Goal: Contribute content: Contribute content

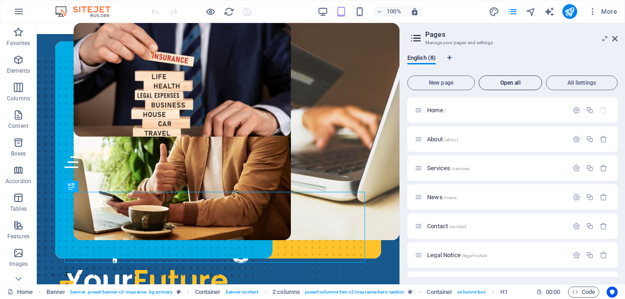
click at [514, 77] on button "Open all" at bounding box center [510, 82] width 63 height 15
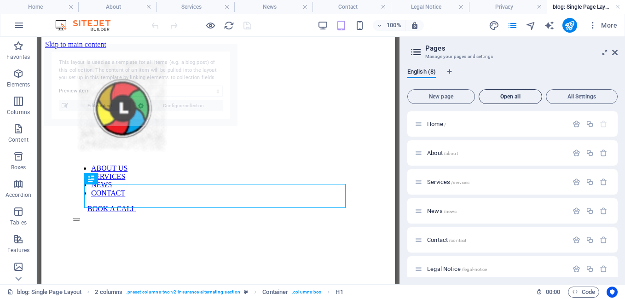
select select "6888a7fb703ad78bba045318"
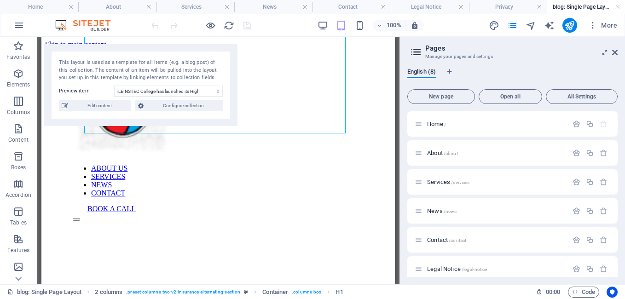
scroll to position [184, 0]
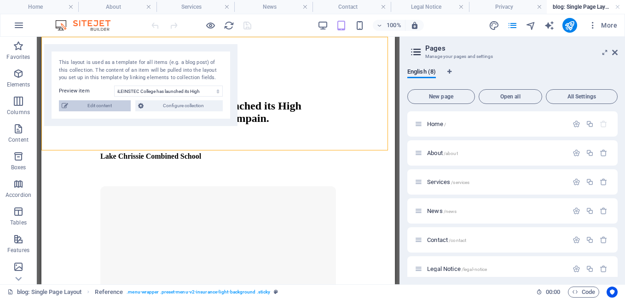
click at [108, 105] on span "Edit content" at bounding box center [99, 105] width 57 height 11
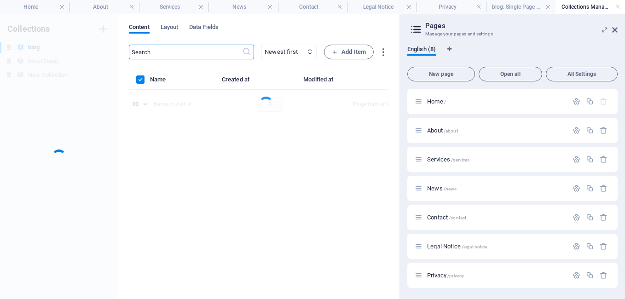
scroll to position [0, 0]
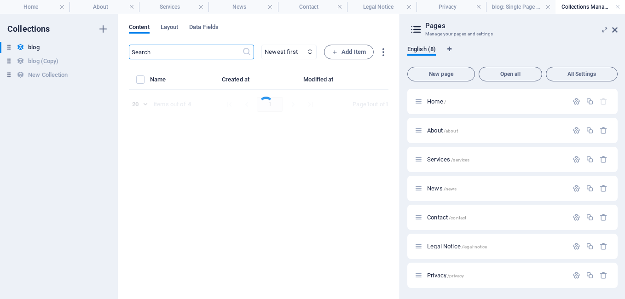
select select "Trends"
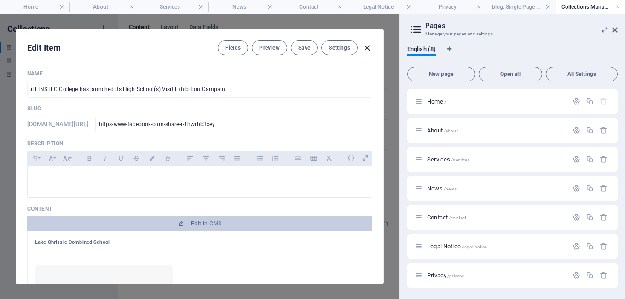
click at [366, 47] on icon "button" at bounding box center [367, 48] width 11 height 11
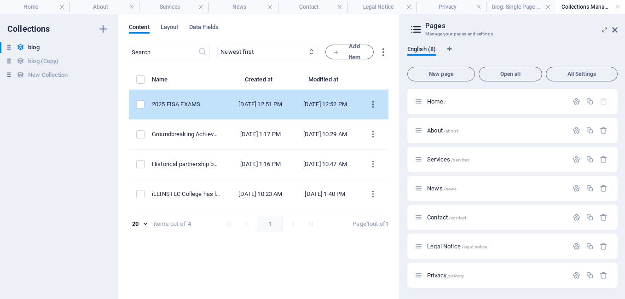
click at [372, 108] on icon "items list" at bounding box center [373, 104] width 9 height 9
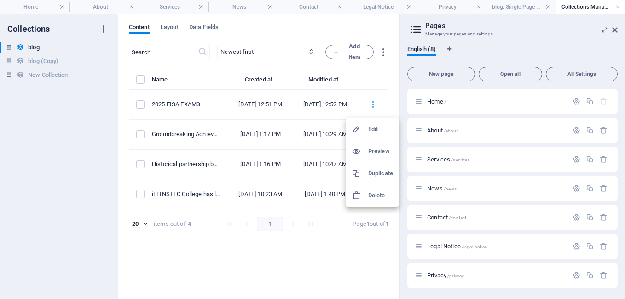
click at [365, 124] on li "Edit" at bounding box center [372, 129] width 52 height 22
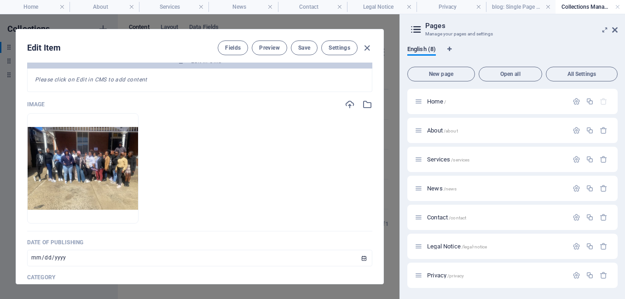
scroll to position [387, 0]
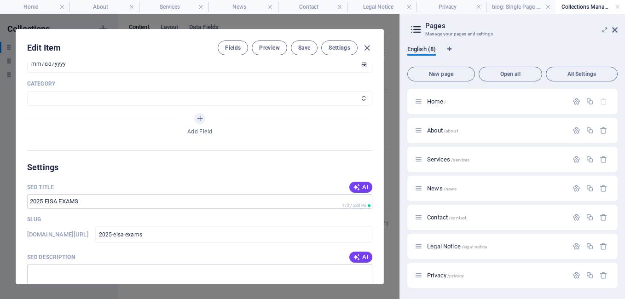
click at [384, 212] on div "Edit Item Fields Preview Save Settings Name 2025 EISA EXAMS ​ Slug [DOMAIN_NAME…" at bounding box center [199, 156] width 399 height 285
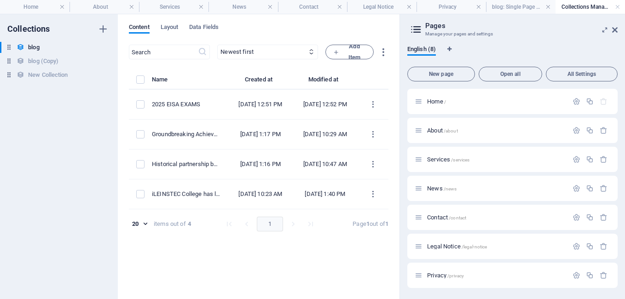
scroll to position [0, 0]
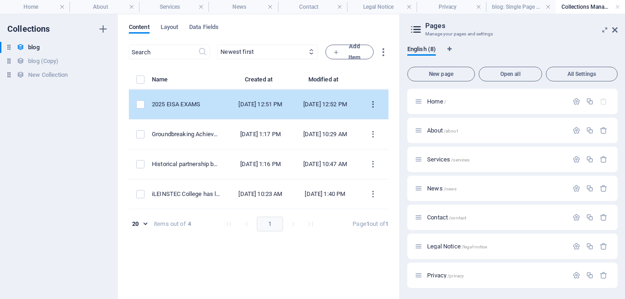
click at [373, 105] on icon "items list" at bounding box center [373, 104] width 9 height 9
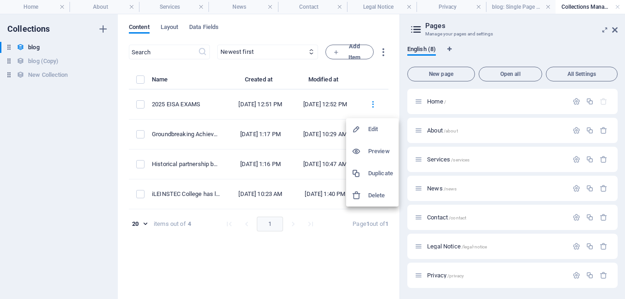
click at [373, 127] on h6 "Edit" at bounding box center [380, 129] width 25 height 11
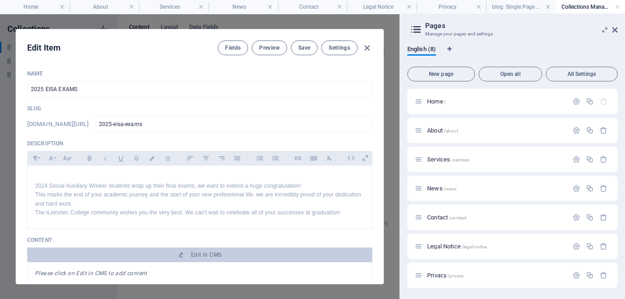
click at [383, 121] on div "Edit Item Fields Preview Save Settings Name 2025 EISA EXAMS ​ Slug [DOMAIN_NAME…" at bounding box center [200, 156] width 368 height 255
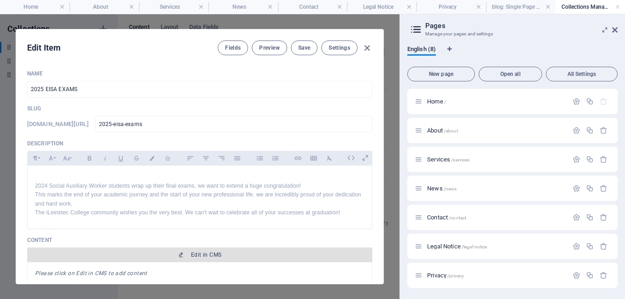
click at [223, 257] on span "Edit in CMS" at bounding box center [200, 254] width 338 height 7
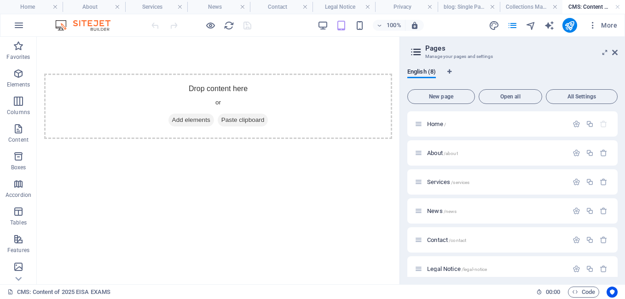
click at [397, 41] on div "Drop content here or Add elements Paste clipboard" at bounding box center [218, 106] width 363 height 139
drag, startPoint x: 397, startPoint y: 41, endPoint x: 544, endPoint y: 124, distance: 168.9
click at [399, 124] on html "Skip to main content Drop content here or Add elements Paste clipboard" at bounding box center [218, 106] width 363 height 139
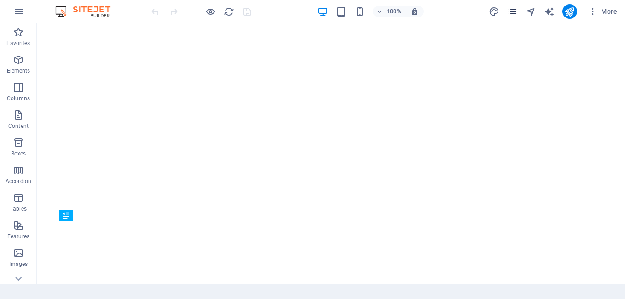
click at [513, 12] on icon "pages" at bounding box center [512, 11] width 11 height 11
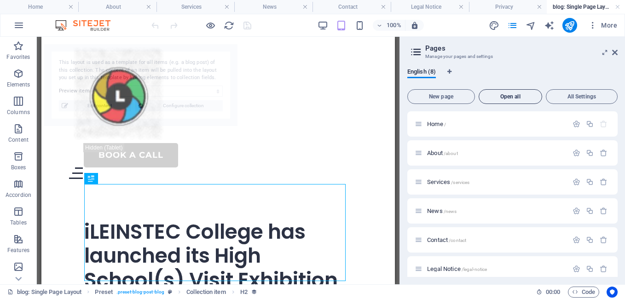
select select "6888a7fb703ad78bba045318"
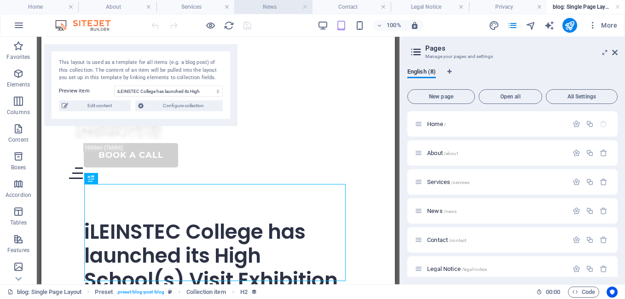
click at [282, 7] on h4 "News" at bounding box center [273, 7] width 78 height 10
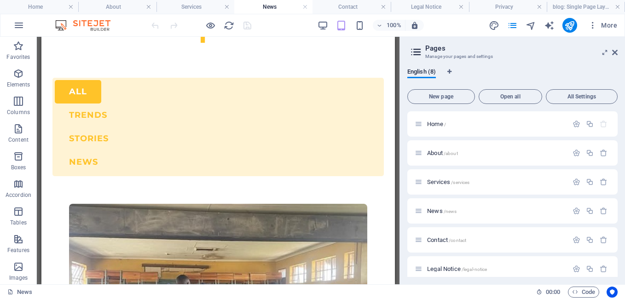
scroll to position [110, 0]
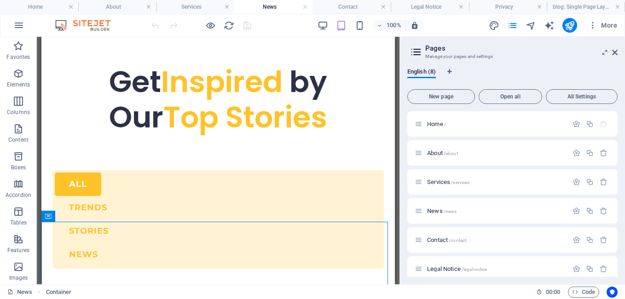
scroll to position [0, 0]
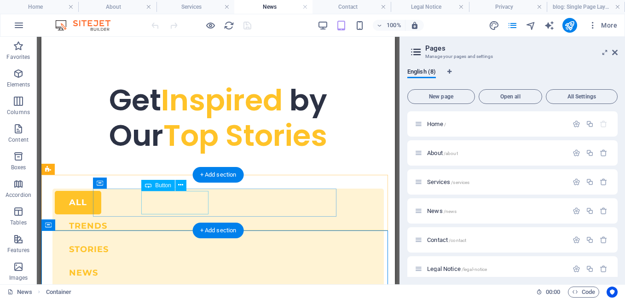
click at [190, 214] on div "trends" at bounding box center [218, 225] width 327 height 23
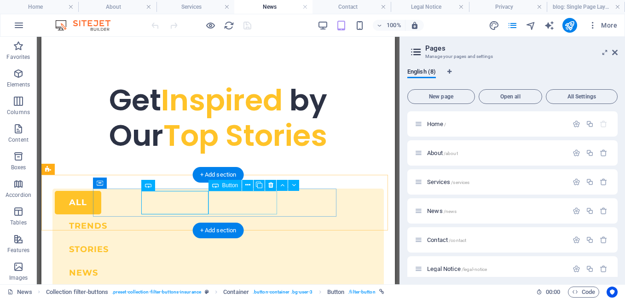
click at [243, 238] on div "STORIES" at bounding box center [218, 249] width 327 height 23
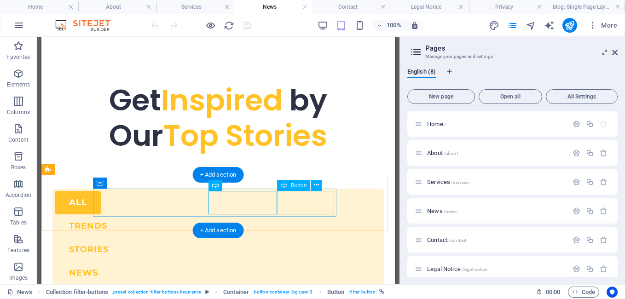
click at [306, 261] on div "news" at bounding box center [218, 272] width 327 height 23
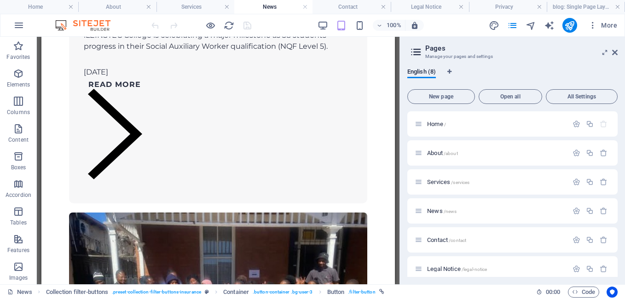
scroll to position [1452, 0]
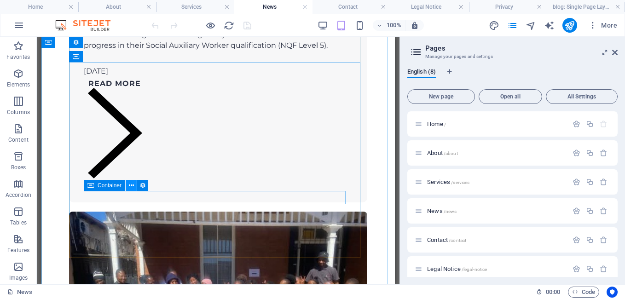
click at [130, 185] on icon at bounding box center [131, 186] width 5 height 10
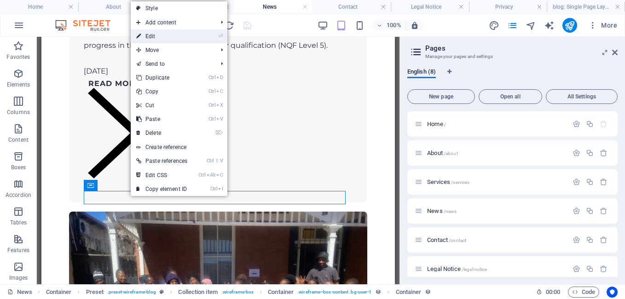
click at [155, 36] on link "⏎ Edit" at bounding box center [162, 36] width 62 height 14
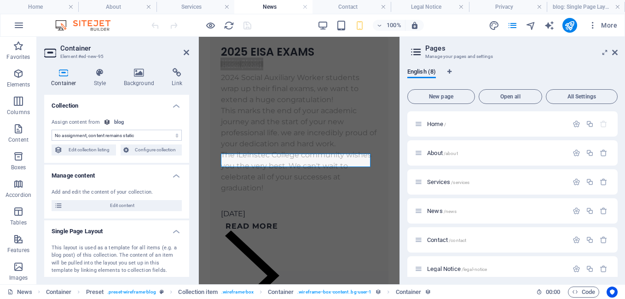
scroll to position [1204, 0]
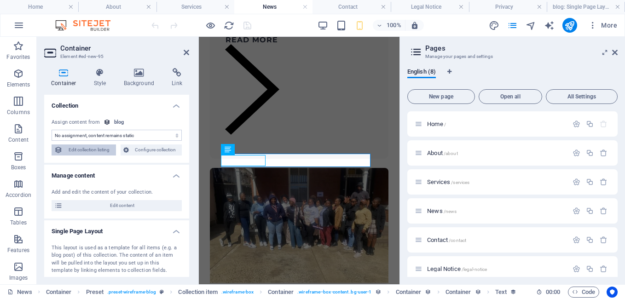
click at [93, 154] on span "Edit collection listing" at bounding box center [89, 149] width 48 height 11
select select "columns.date-of-publishing"
select select "past"
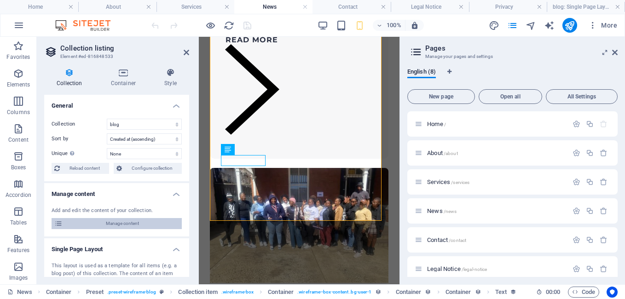
click at [130, 226] on span "Manage content" at bounding box center [122, 223] width 114 height 11
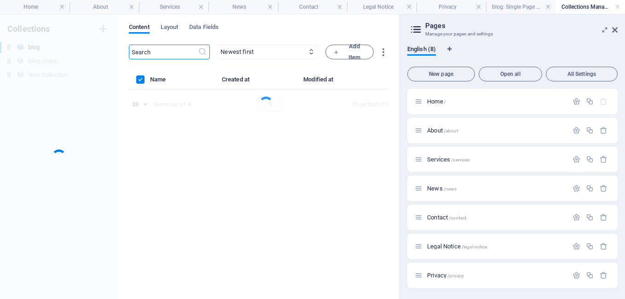
scroll to position [0, 0]
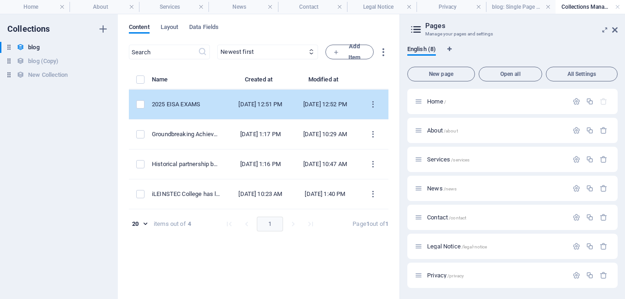
click at [333, 107] on div "[DATE] 12:52 PM" at bounding box center [325, 104] width 50 height 8
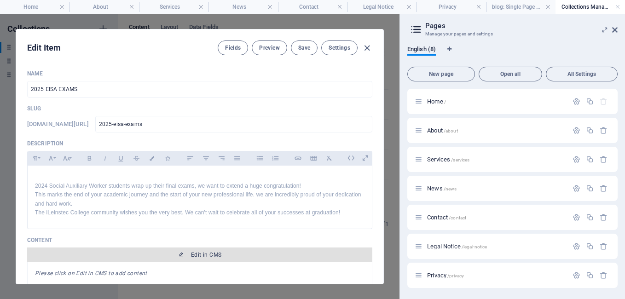
click at [212, 258] on span "Edit in CMS" at bounding box center [206, 254] width 30 height 7
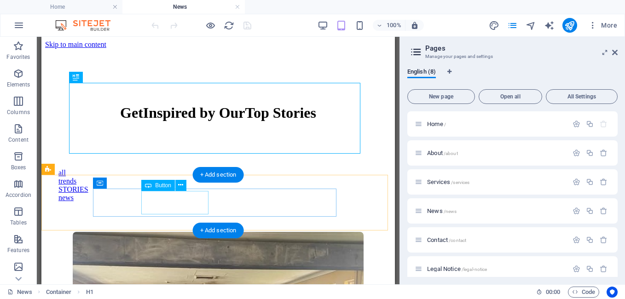
click at [189, 185] on div "trends" at bounding box center [217, 181] width 319 height 8
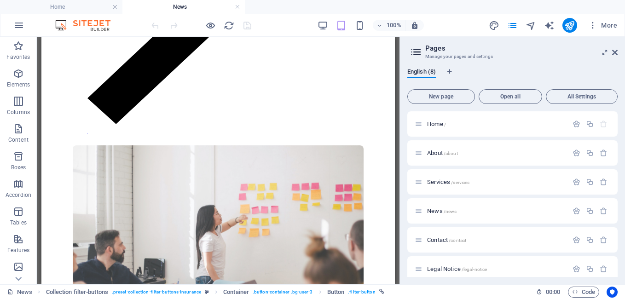
scroll to position [865, 0]
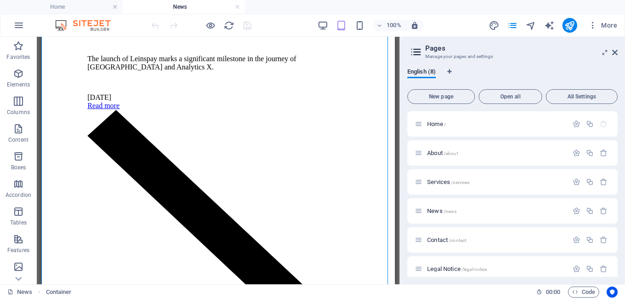
drag, startPoint x: 383, startPoint y: 279, endPoint x: 389, endPoint y: 280, distance: 6.5
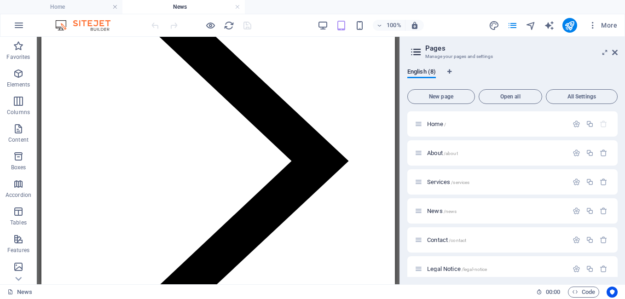
scroll to position [1393, 0]
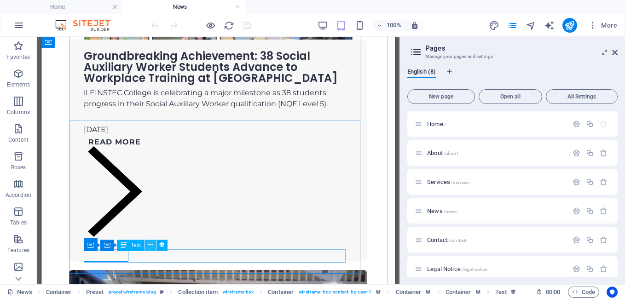
click at [150, 248] on icon at bounding box center [150, 245] width 5 height 10
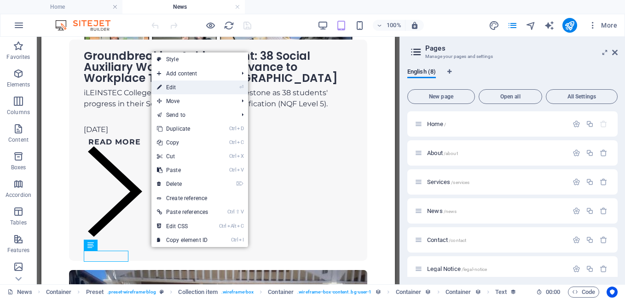
click at [188, 87] on link "⏎ Edit" at bounding box center [182, 88] width 62 height 14
select select "2"
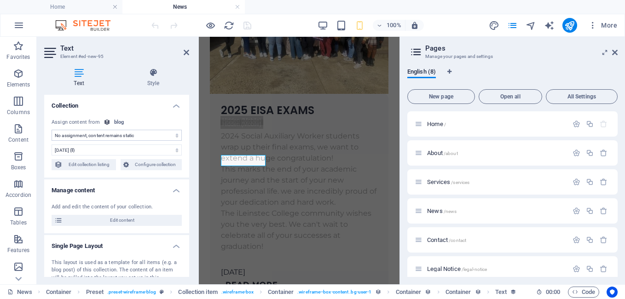
scroll to position [1204, 0]
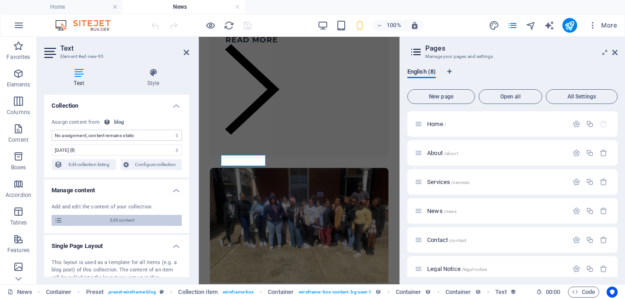
click at [132, 220] on span "Edit content" at bounding box center [122, 220] width 114 height 11
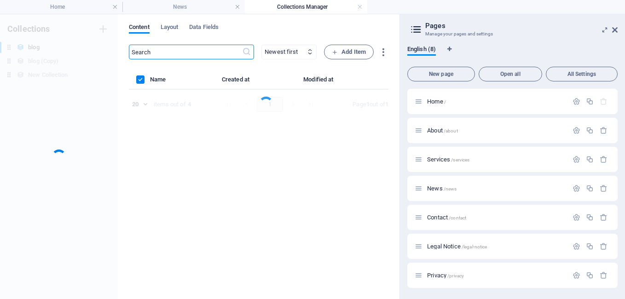
scroll to position [0, 0]
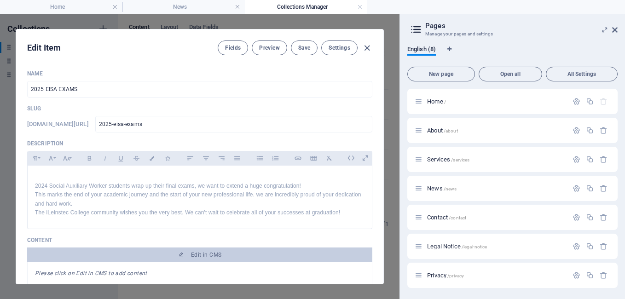
click at [384, 131] on div "Edit Item Fields Preview Save Settings Name 2025 EISA EXAMS ​ Slug www.example.…" at bounding box center [199, 156] width 399 height 285
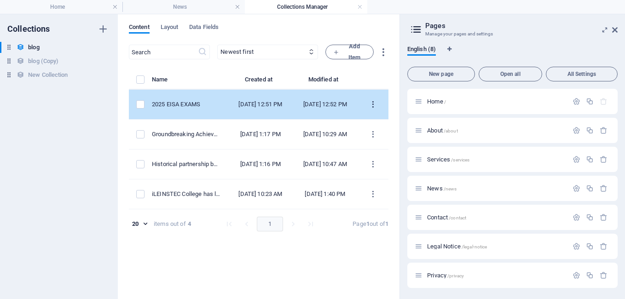
drag, startPoint x: 384, startPoint y: 131, endPoint x: 371, endPoint y: 107, distance: 27.6
click at [371, 107] on icon "items list" at bounding box center [373, 104] width 9 height 9
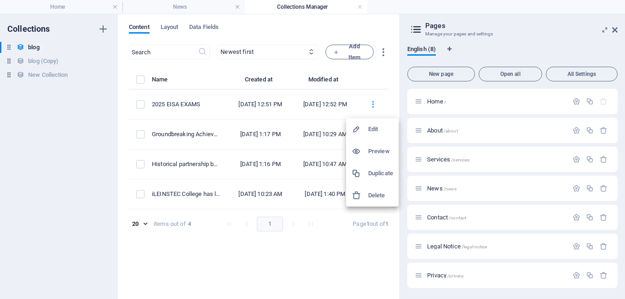
click at [374, 128] on h6 "Edit" at bounding box center [380, 129] width 25 height 11
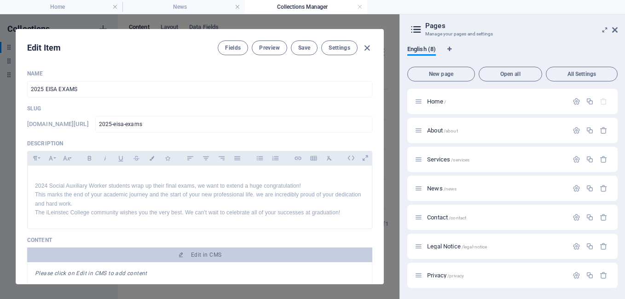
click at [383, 131] on div "Edit Item Fields Preview Save Settings Name 2025 EISA EXAMS ​ Slug www.example.…" at bounding box center [200, 156] width 368 height 255
click at [383, 50] on div "Edit Item Fields Preview Save Settings Name 2025 EISA EXAMS ​ Slug www.example.…" at bounding box center [200, 156] width 368 height 255
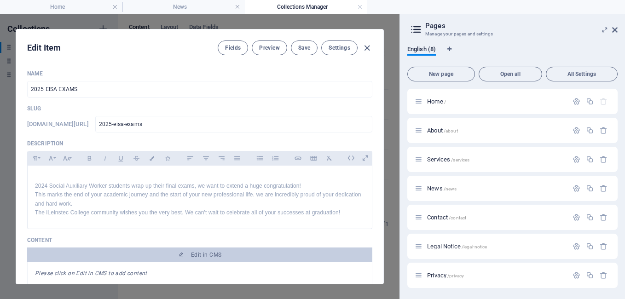
scroll to position [194, 0]
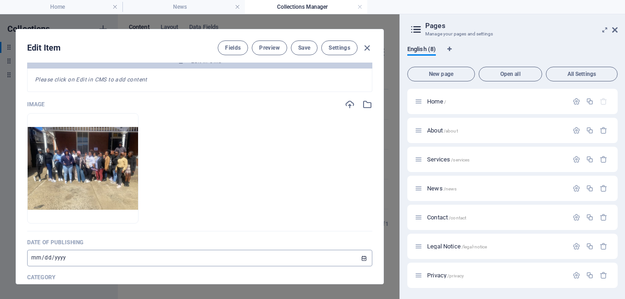
click at [71, 259] on input "[DATE]" at bounding box center [199, 258] width 345 height 17
click at [361, 258] on input "[DATE]" at bounding box center [199, 258] width 345 height 17
click at [364, 257] on input "[DATE]" at bounding box center [199, 258] width 345 height 17
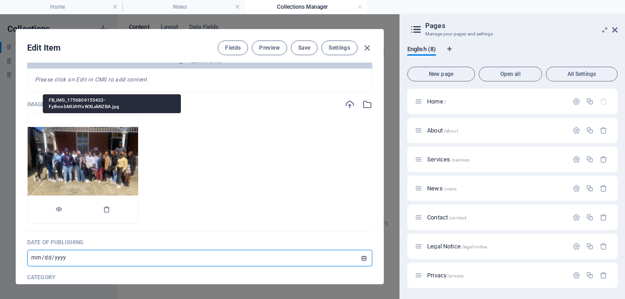
type input "2025-08-23"
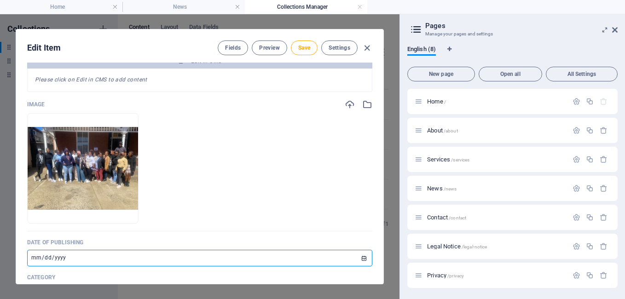
click at [384, 164] on div "Edit Item Fields Preview Save Settings Name 2025 EISA EXAMS ​ Slug www.example.…" at bounding box center [199, 156] width 399 height 285
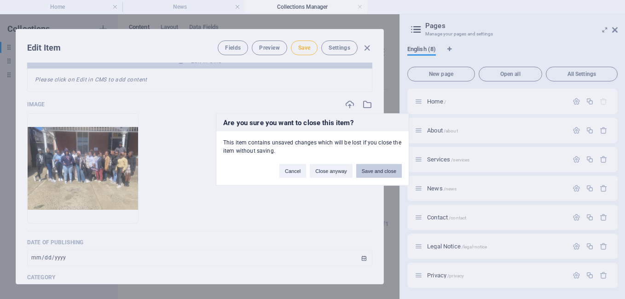
click at [378, 171] on button "Save and close" at bounding box center [379, 171] width 46 height 14
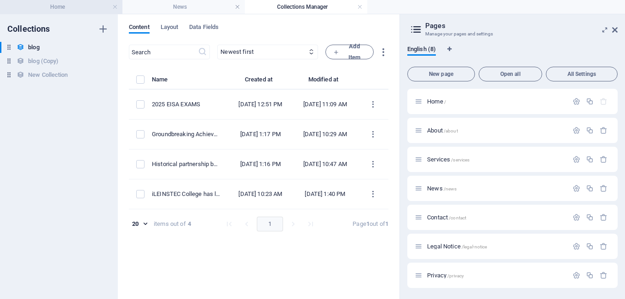
click at [96, 8] on h4 "Home" at bounding box center [61, 7] width 122 height 10
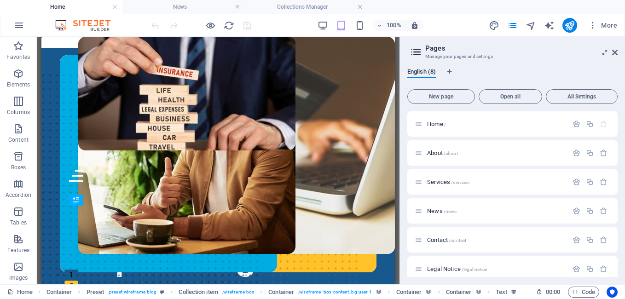
click at [96, 8] on h4 "Home" at bounding box center [61, 7] width 122 height 10
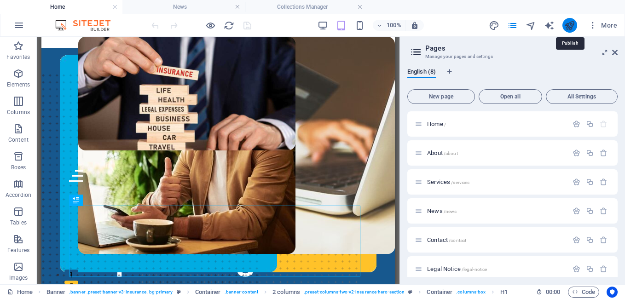
click at [570, 29] on icon "publish" at bounding box center [569, 25] width 11 height 11
